Goal: Task Accomplishment & Management: Manage account settings

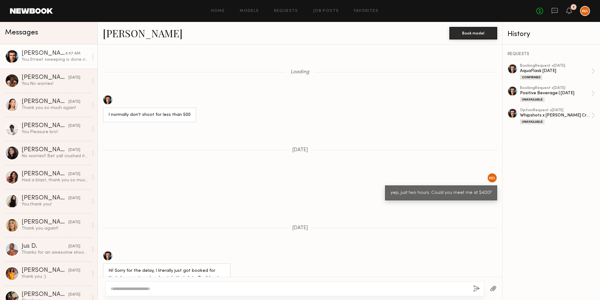
scroll to position [602, 0]
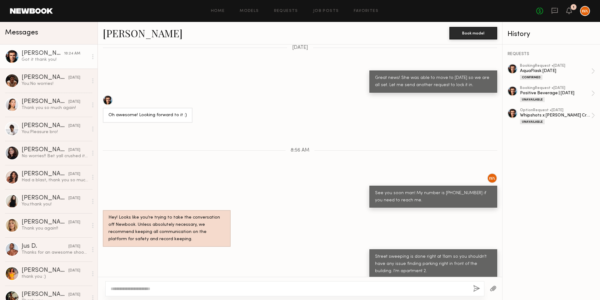
scroll to position [802, 0]
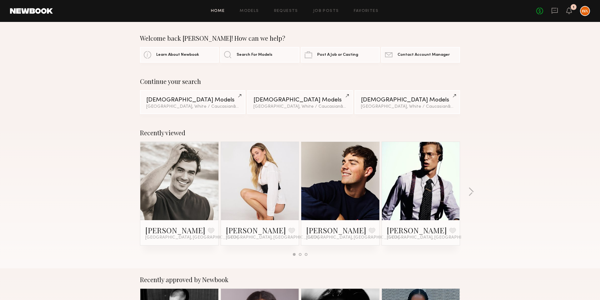
click at [68, 124] on div "Recently viewed [PERSON_NAME] Favorite [GEOGRAPHIC_DATA], [GEOGRAPHIC_DATA] [PE…" at bounding box center [300, 194] width 600 height 147
click at [55, 126] on div "Recently viewed [PERSON_NAME] Favorite [GEOGRAPHIC_DATA], [GEOGRAPHIC_DATA] [PE…" at bounding box center [300, 194] width 600 height 147
click at [565, 9] on div "No fees up to $5,000 1" at bounding box center [564, 11] width 54 height 10
click at [573, 11] on div "No fees up to $5,000 1" at bounding box center [564, 11] width 54 height 10
click at [571, 11] on icon at bounding box center [569, 10] width 5 height 4
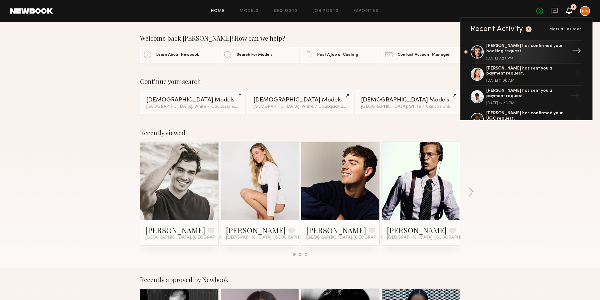
click at [527, 57] on div "[DATE] 7:24 PM" at bounding box center [527, 59] width 81 height 4
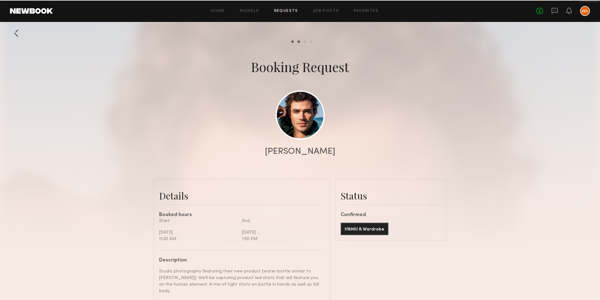
scroll to position [403, 0]
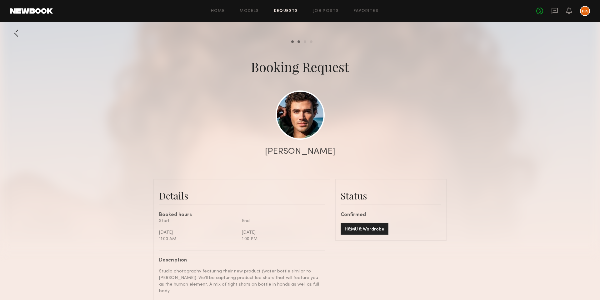
click at [565, 12] on div "No fees up to $5,000" at bounding box center [564, 11] width 54 height 10
click at [281, 12] on link "Requests" at bounding box center [286, 11] width 24 height 4
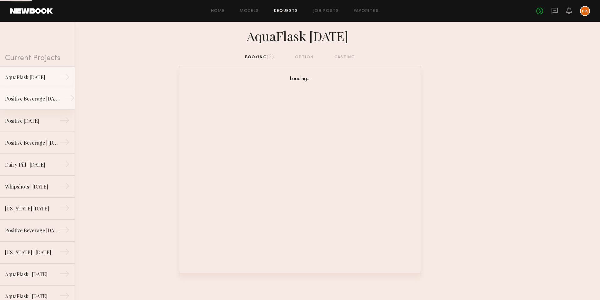
click at [46, 100] on div "Positive Beverage [DATE]" at bounding box center [32, 99] width 54 height 8
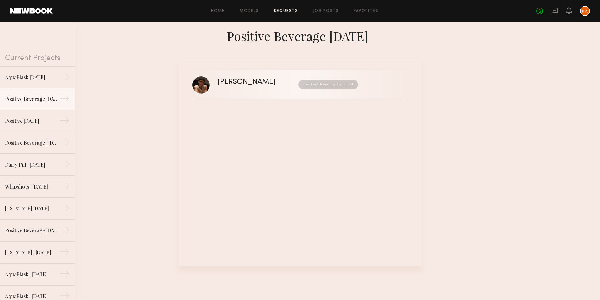
click at [235, 84] on div "[PERSON_NAME]" at bounding box center [252, 82] width 69 height 7
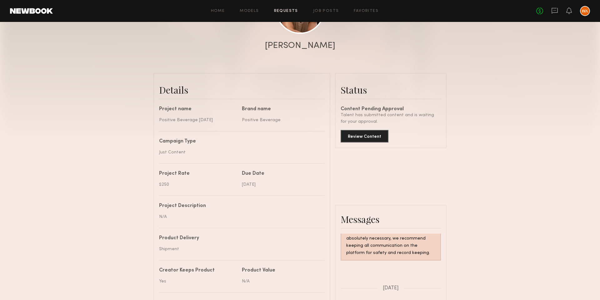
scroll to position [105, 0]
click at [368, 137] on button "Review Content" at bounding box center [365, 136] width 48 height 13
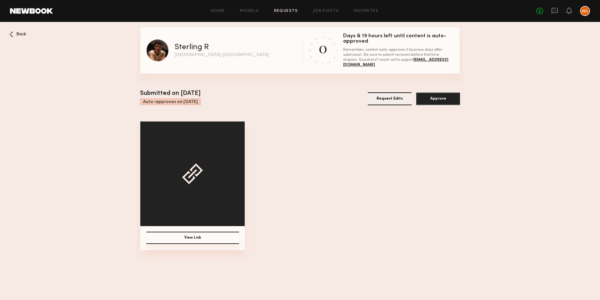
click at [189, 173] on div at bounding box center [192, 173] width 21 height 21
click at [194, 239] on button "View Link" at bounding box center [192, 237] width 93 height 12
click at [439, 97] on button "Approve" at bounding box center [439, 98] width 44 height 13
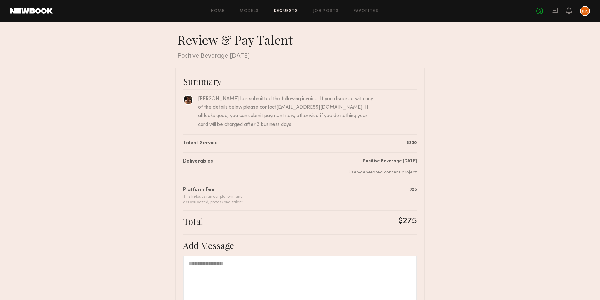
scroll to position [77, 0]
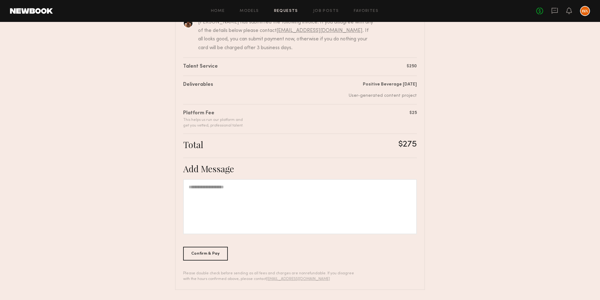
click at [330, 210] on div at bounding box center [300, 206] width 234 height 55
click at [213, 252] on div "Confirm & Pay" at bounding box center [205, 253] width 45 height 14
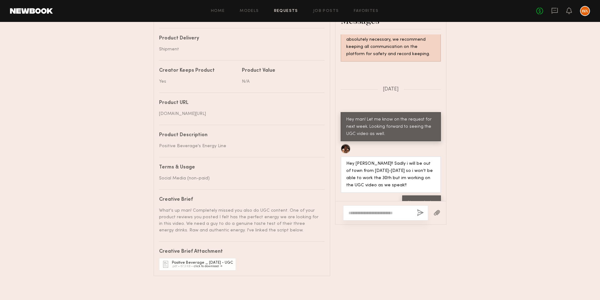
scroll to position [307, 0]
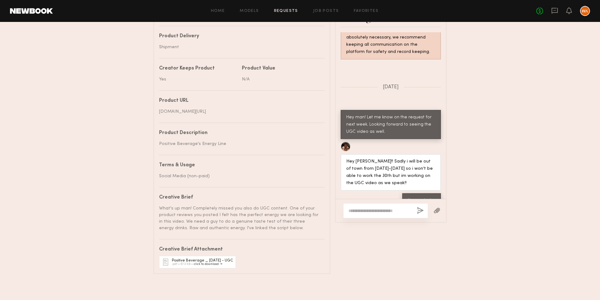
click at [388, 211] on textarea at bounding box center [380, 210] width 63 height 6
type textarea "*"
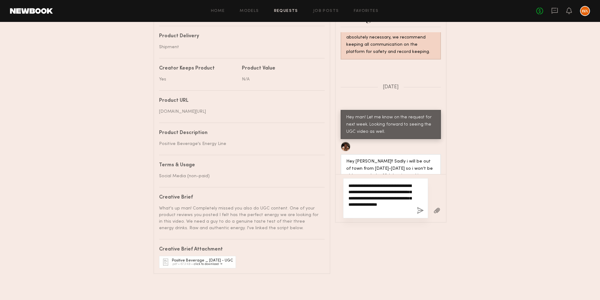
type textarea "**********"
click at [421, 211] on button "button" at bounding box center [420, 211] width 7 height 8
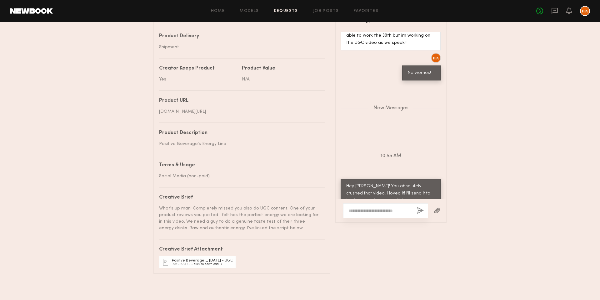
scroll to position [312, 0]
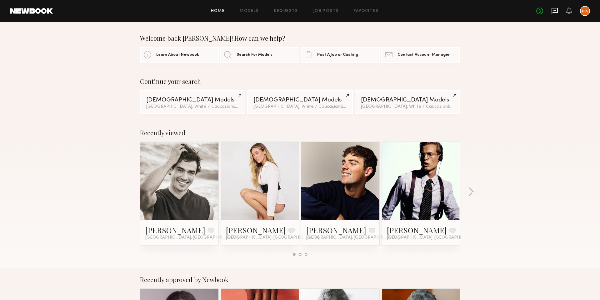
click at [557, 9] on icon at bounding box center [555, 10] width 7 height 7
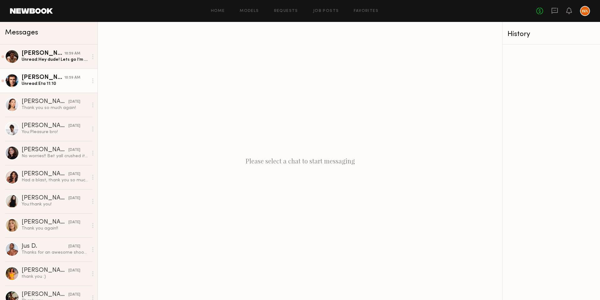
click at [70, 80] on div "10:59 AM" at bounding box center [72, 78] width 16 height 6
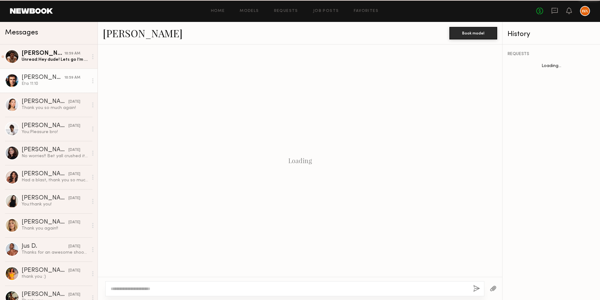
scroll to position [302, 0]
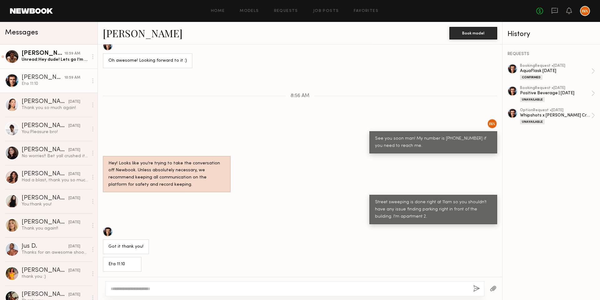
click at [64, 65] on link "Sterling R. 10:59 AM Unread: Hey dude! Lets go I’m glad you liked it! Thanks so…" at bounding box center [49, 56] width 98 height 24
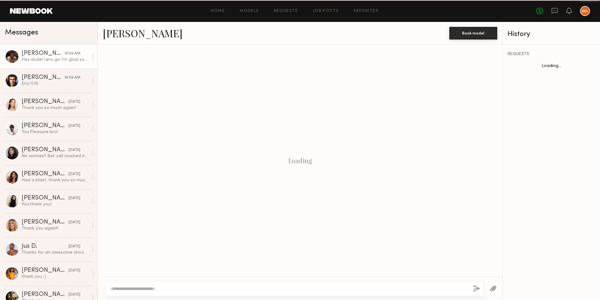
scroll to position [263, 0]
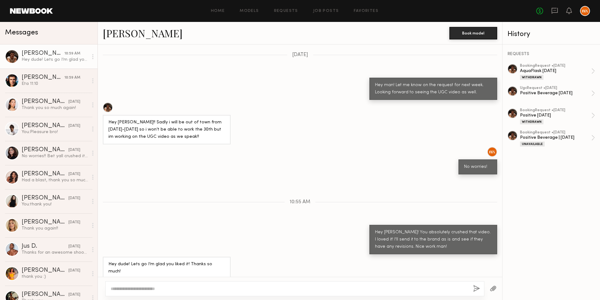
click at [170, 239] on div "Hey bro! You absolutely crushed that video. I loved it! I'll send it to the bra…" at bounding box center [300, 239] width 405 height 29
click at [52, 83] on div "Eta 11:10" at bounding box center [55, 84] width 67 height 6
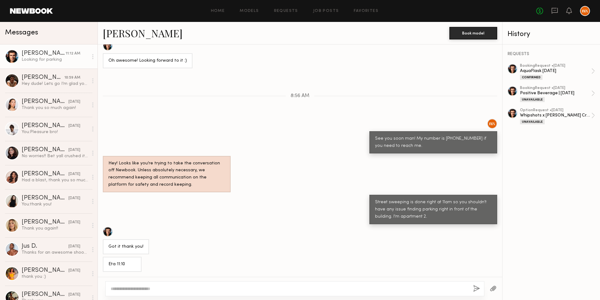
scroll to position [367, 0]
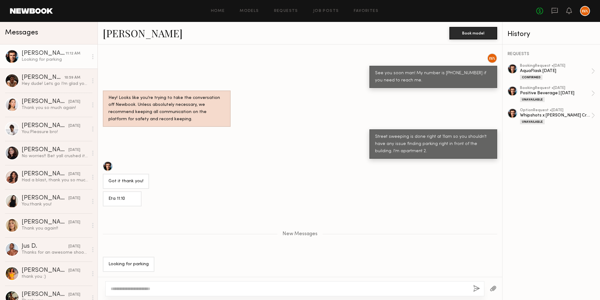
click at [169, 289] on textarea at bounding box center [290, 288] width 358 height 6
